Goal: Transaction & Acquisition: Purchase product/service

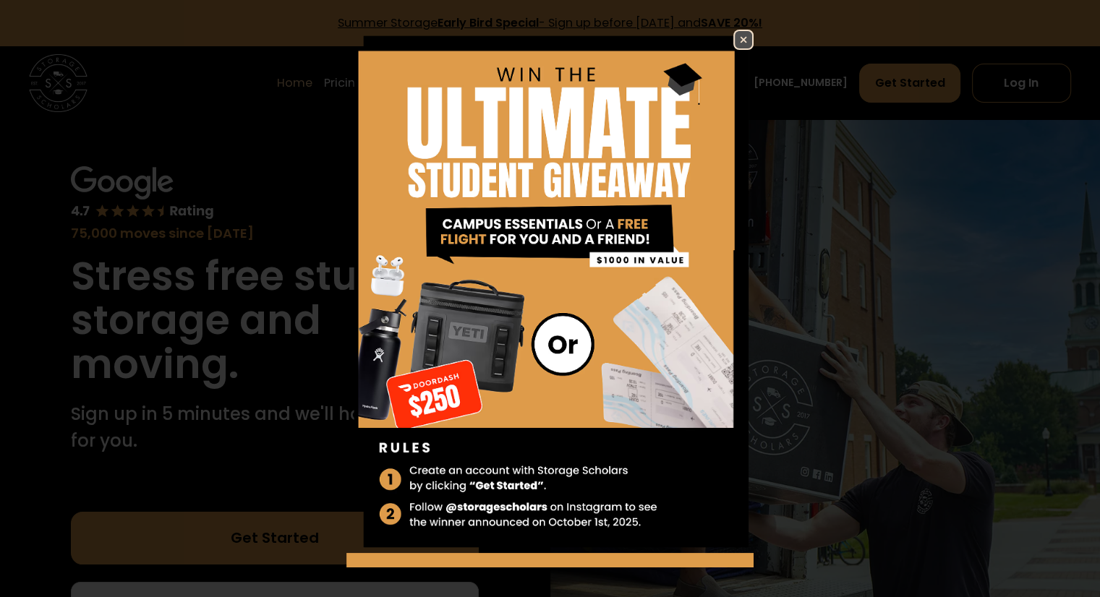
click at [735, 35] on img at bounding box center [743, 39] width 17 height 17
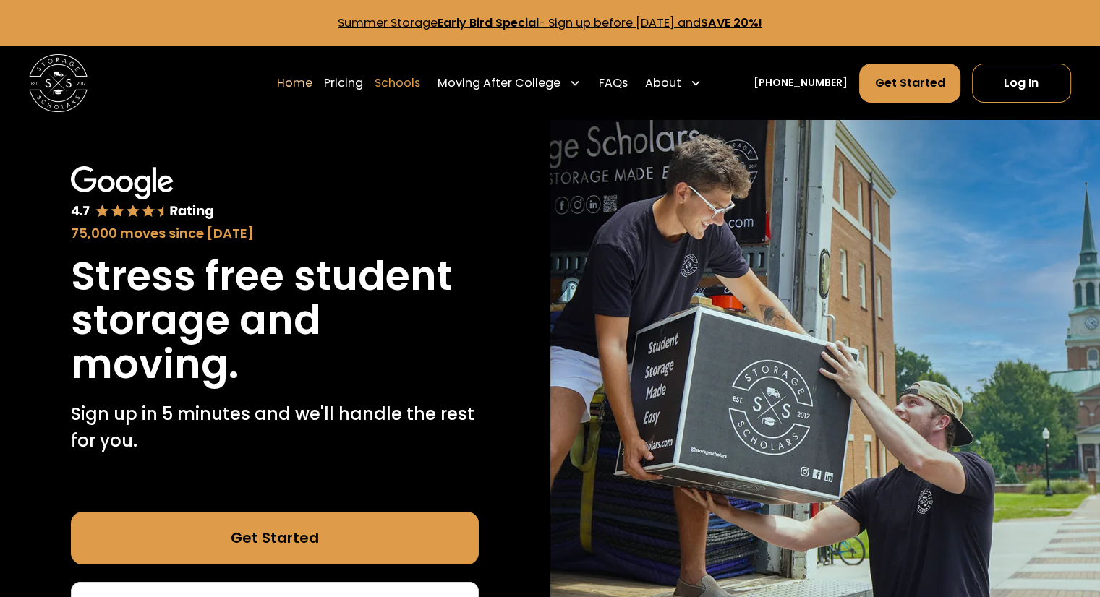
click at [409, 84] on link "Schools" at bounding box center [398, 83] width 46 height 41
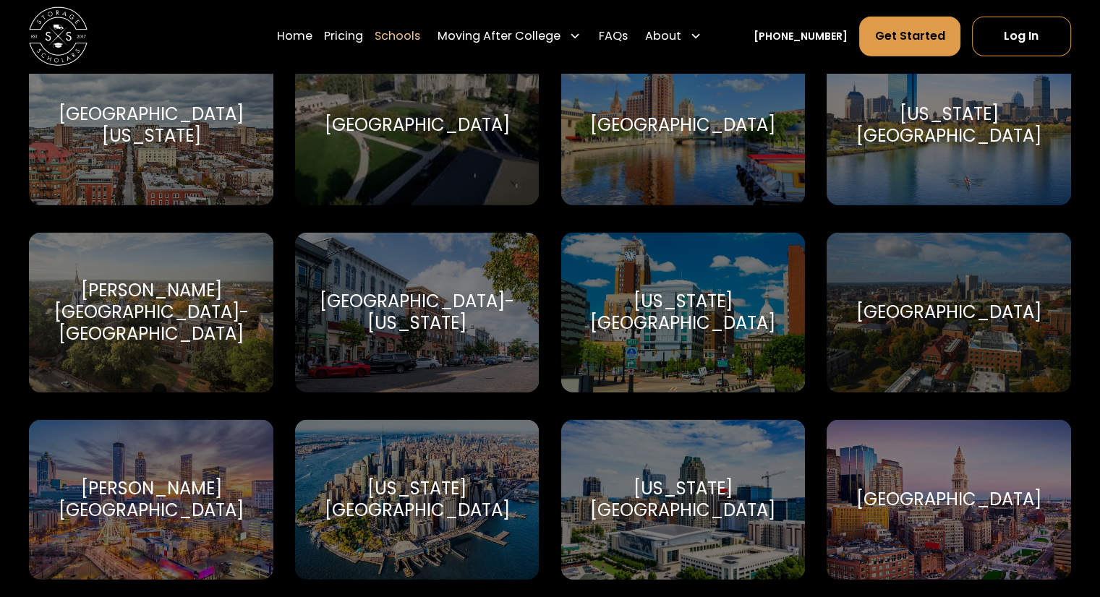
scroll to position [3761, 0]
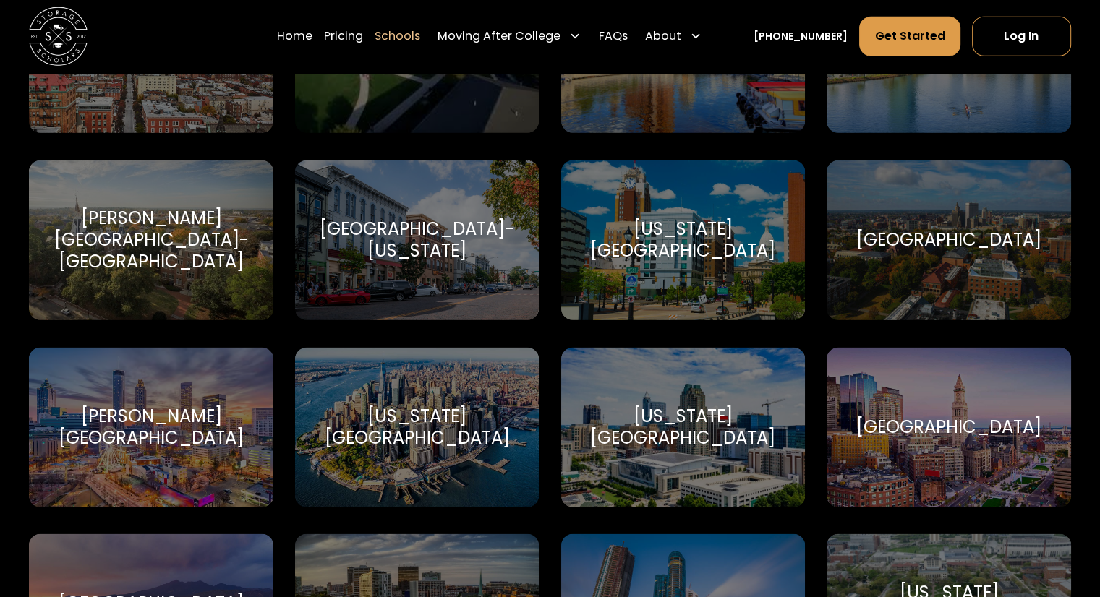
click at [710, 421] on div "[US_STATE][GEOGRAPHIC_DATA]" at bounding box center [683, 427] width 209 height 43
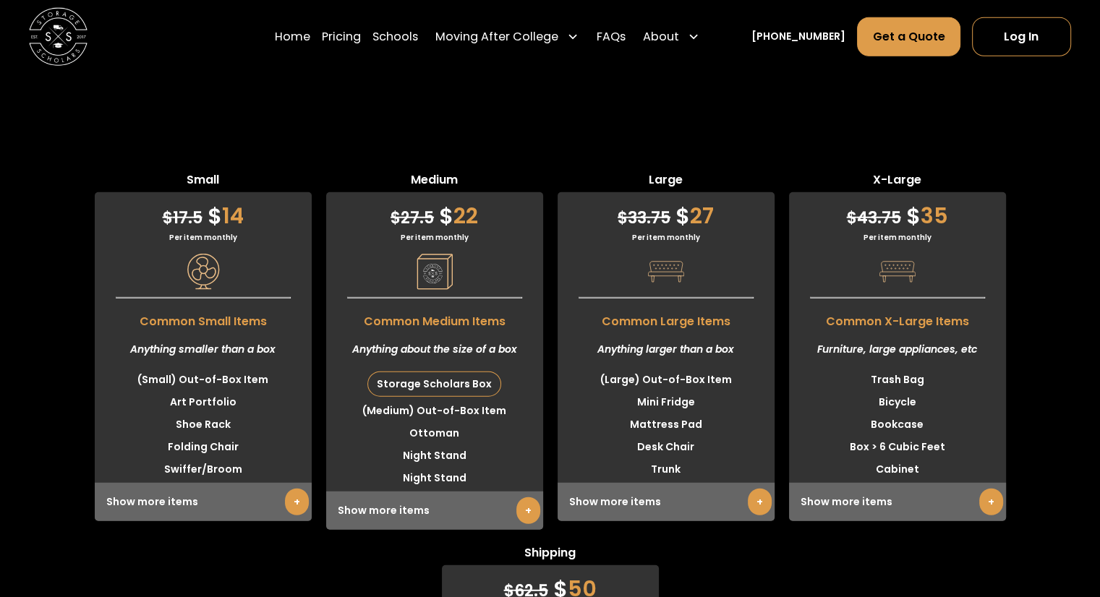
scroll to position [3689, 0]
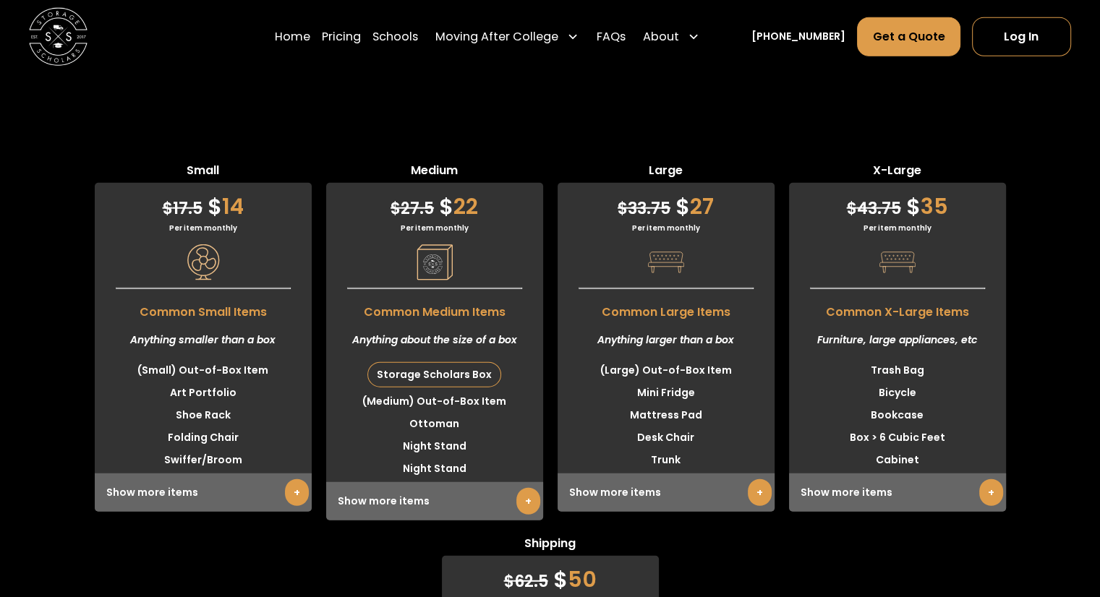
click at [527, 505] on link "+" at bounding box center [528, 501] width 24 height 27
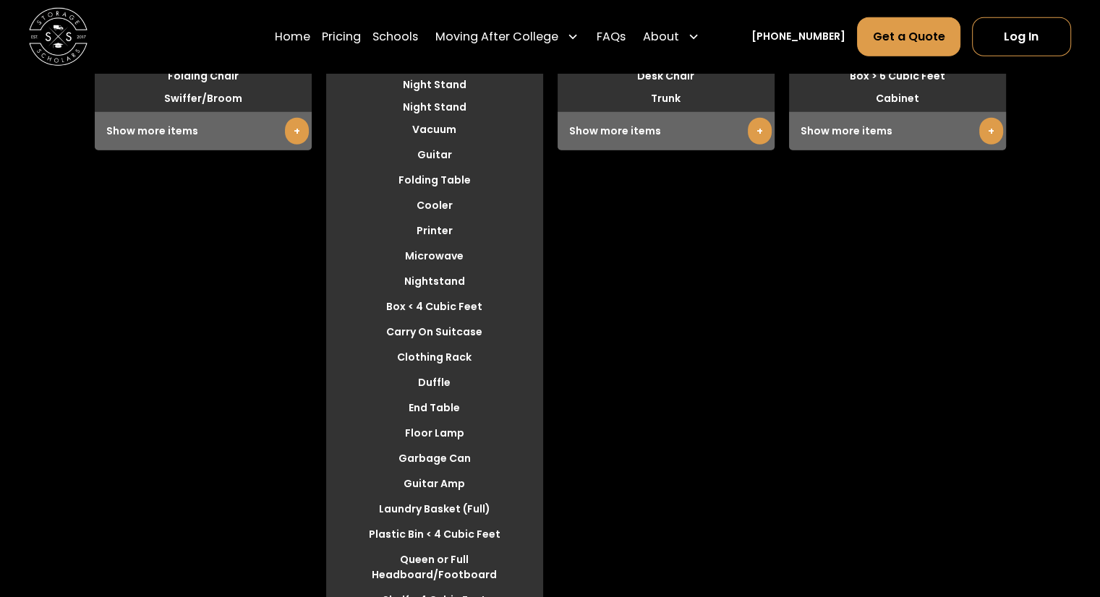
scroll to position [3906, 0]
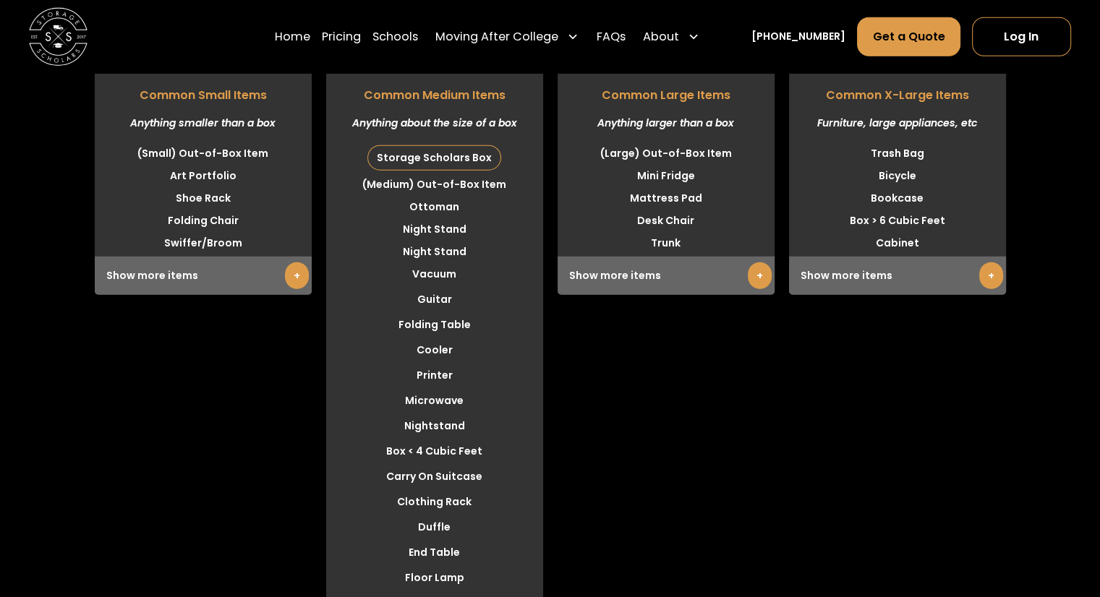
click at [289, 275] on link "+" at bounding box center [297, 276] width 24 height 27
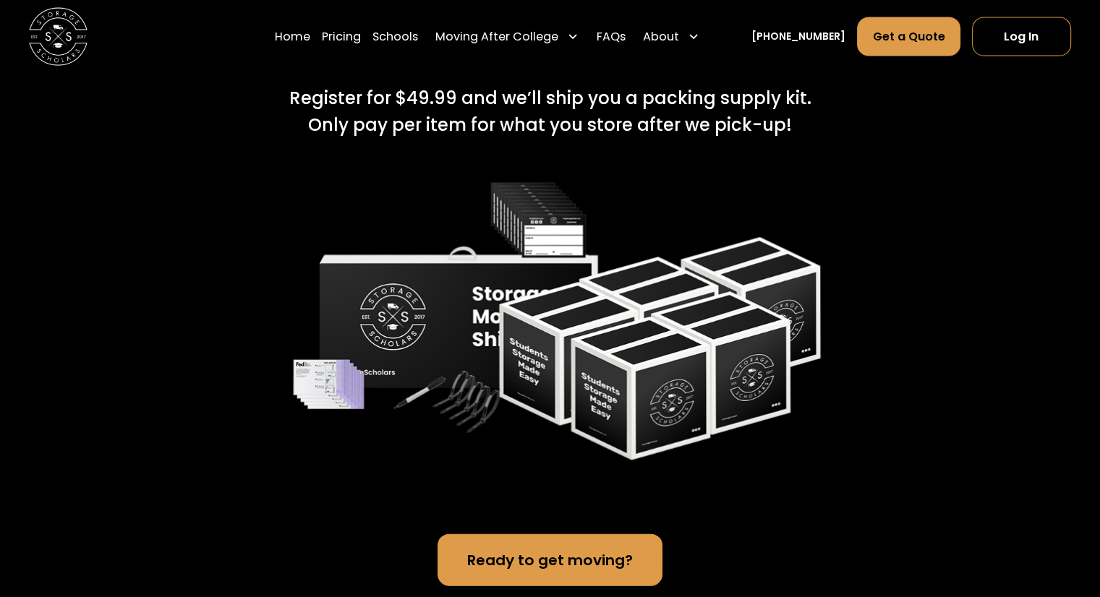
scroll to position [2965, 0]
